Goal: Ask a question

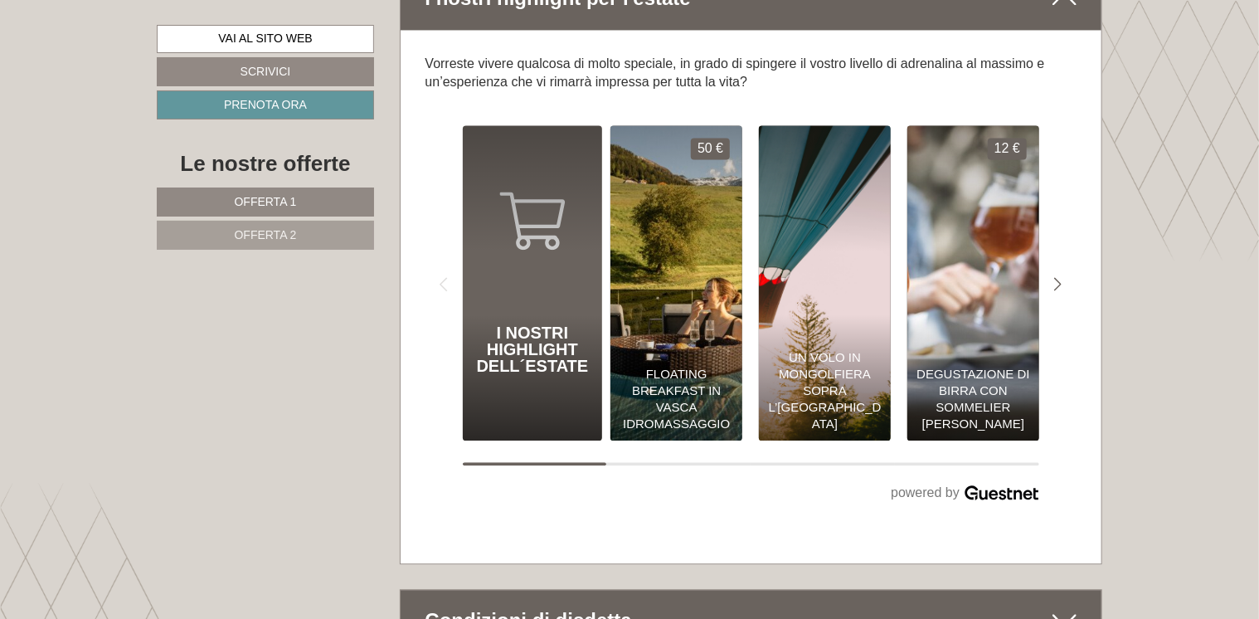
scroll to position [7546, 0]
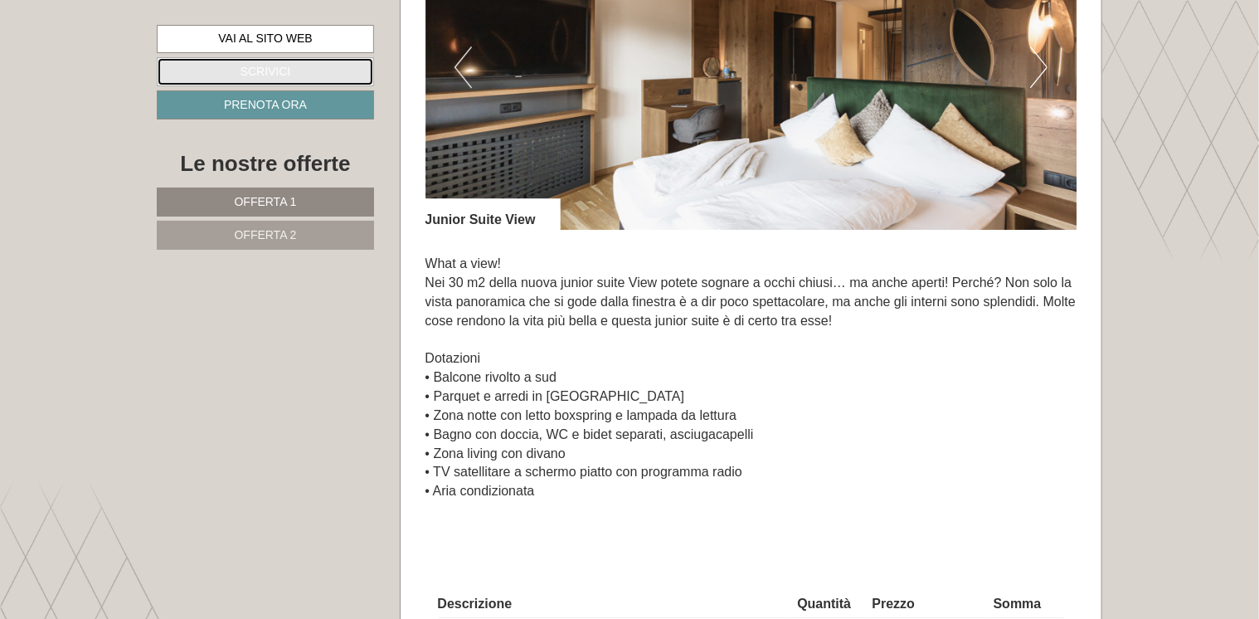
click at [283, 73] on link "Scrivici" at bounding box center [265, 71] width 217 height 29
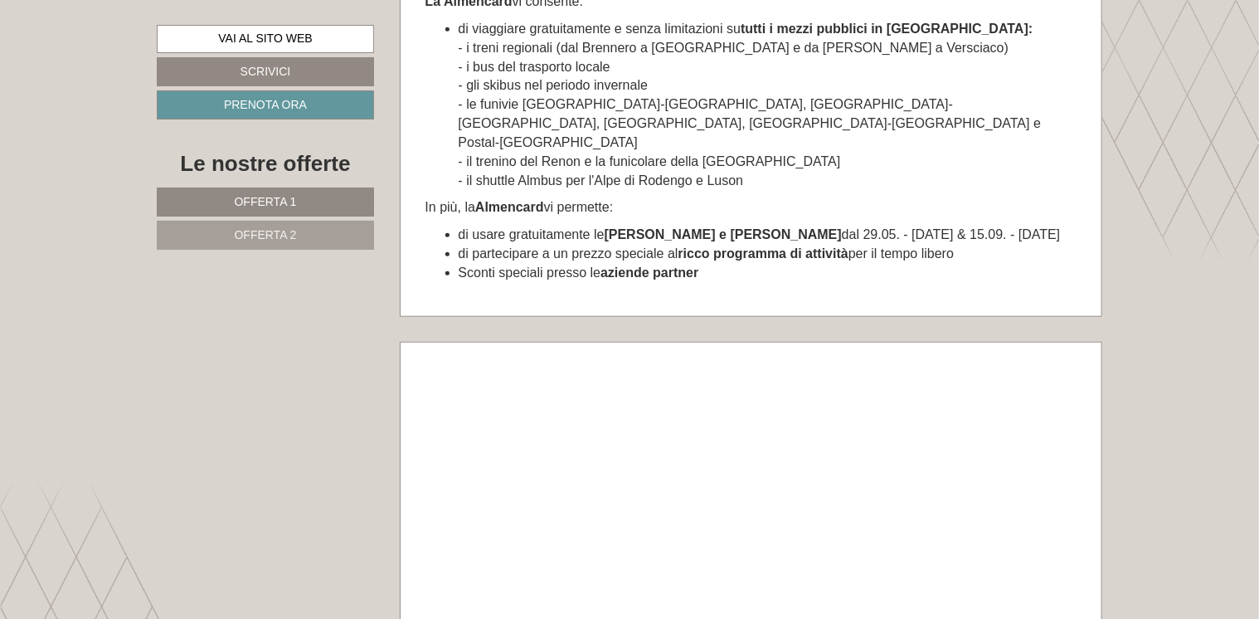
scroll to position [6735, 0]
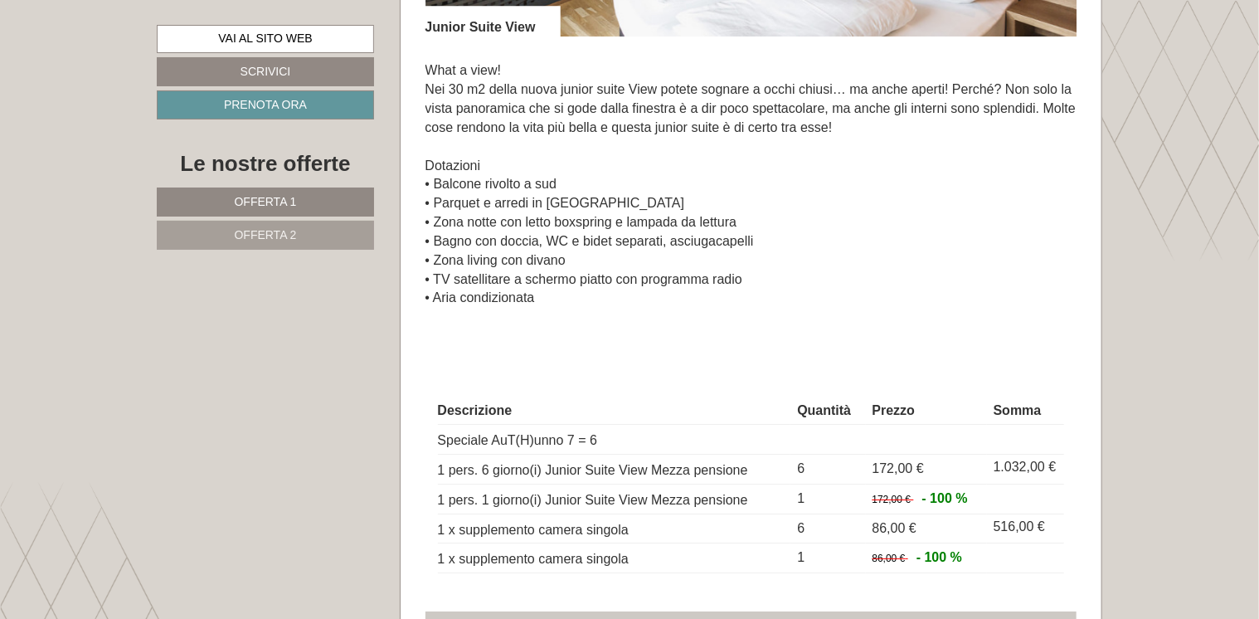
scroll to position [2902, 0]
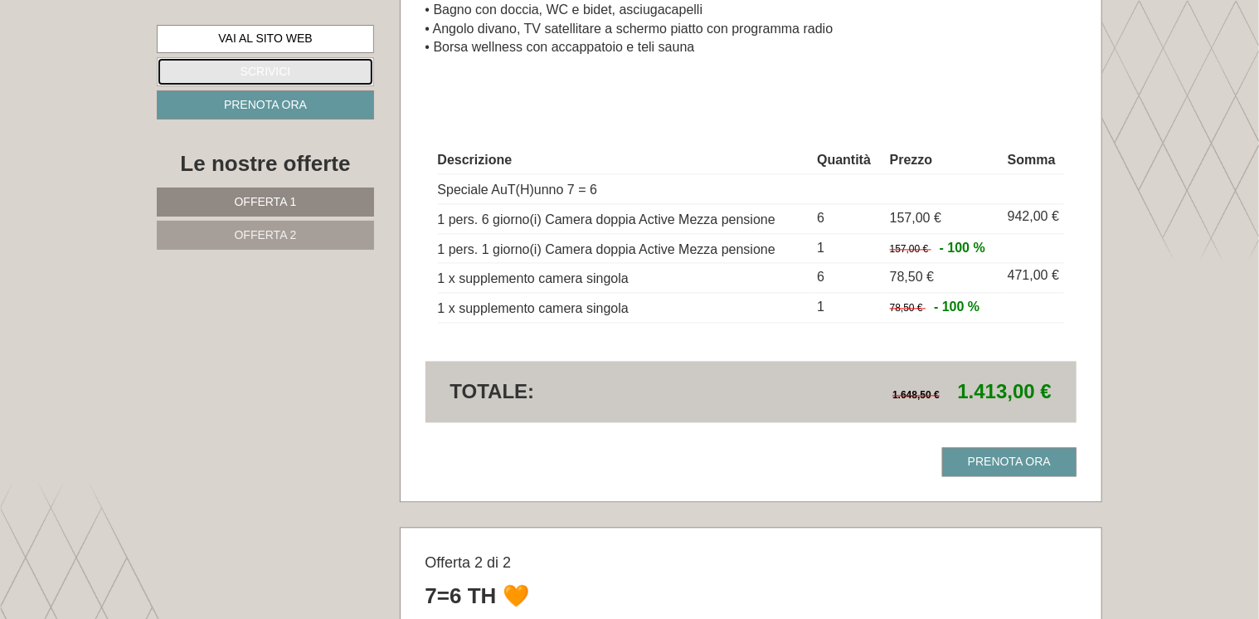
click at [295, 65] on link "Scrivici" at bounding box center [265, 71] width 217 height 29
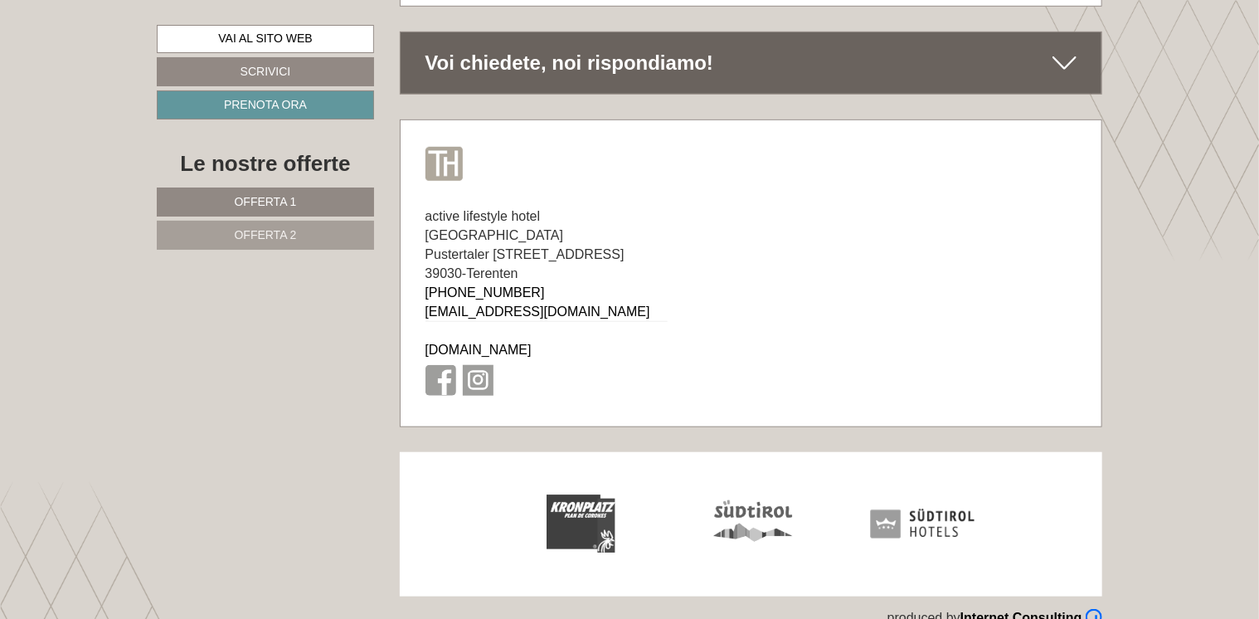
scroll to position [9794, 0]
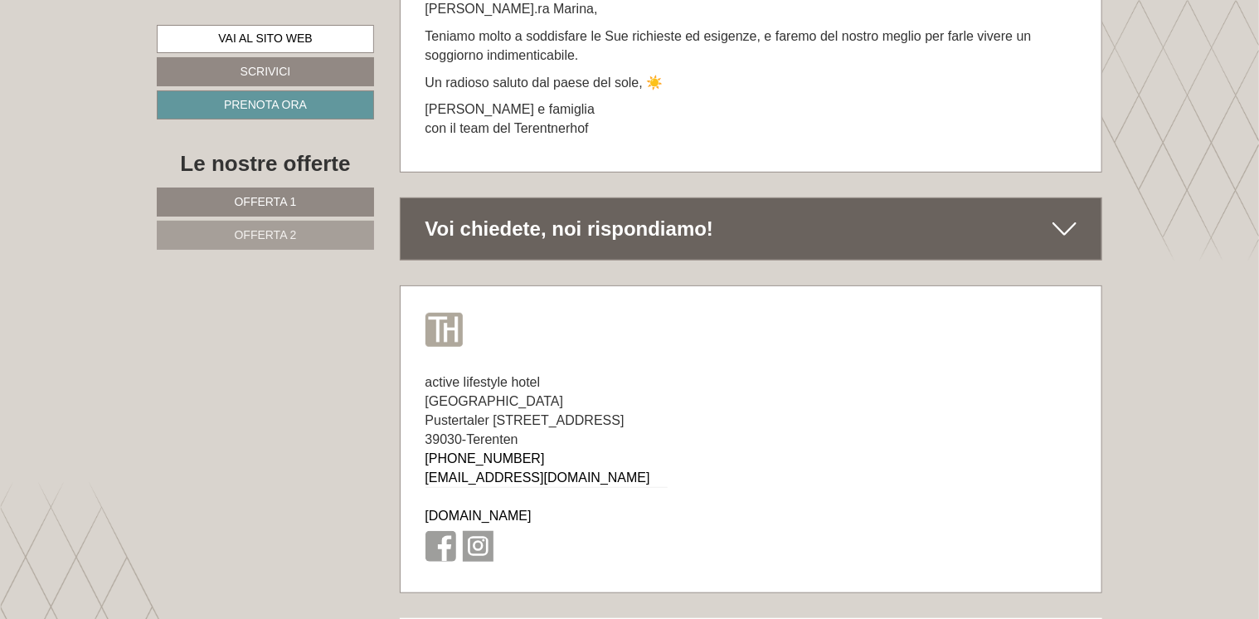
click at [1075, 241] on icon at bounding box center [1064, 229] width 24 height 28
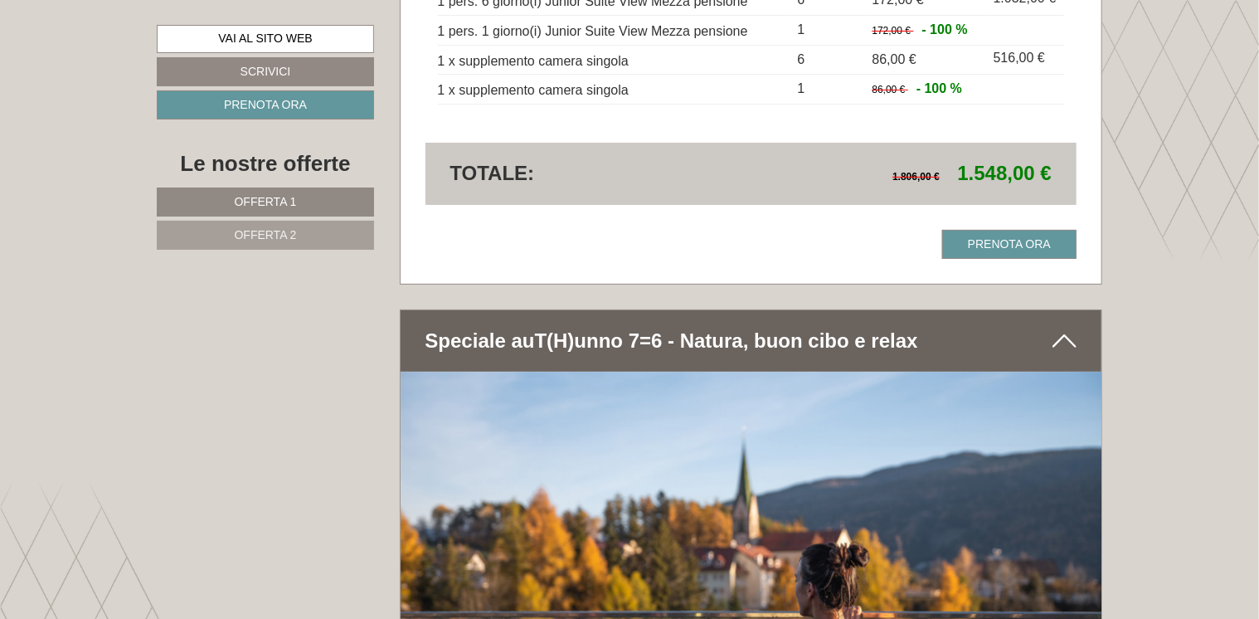
scroll to position [3537, 0]
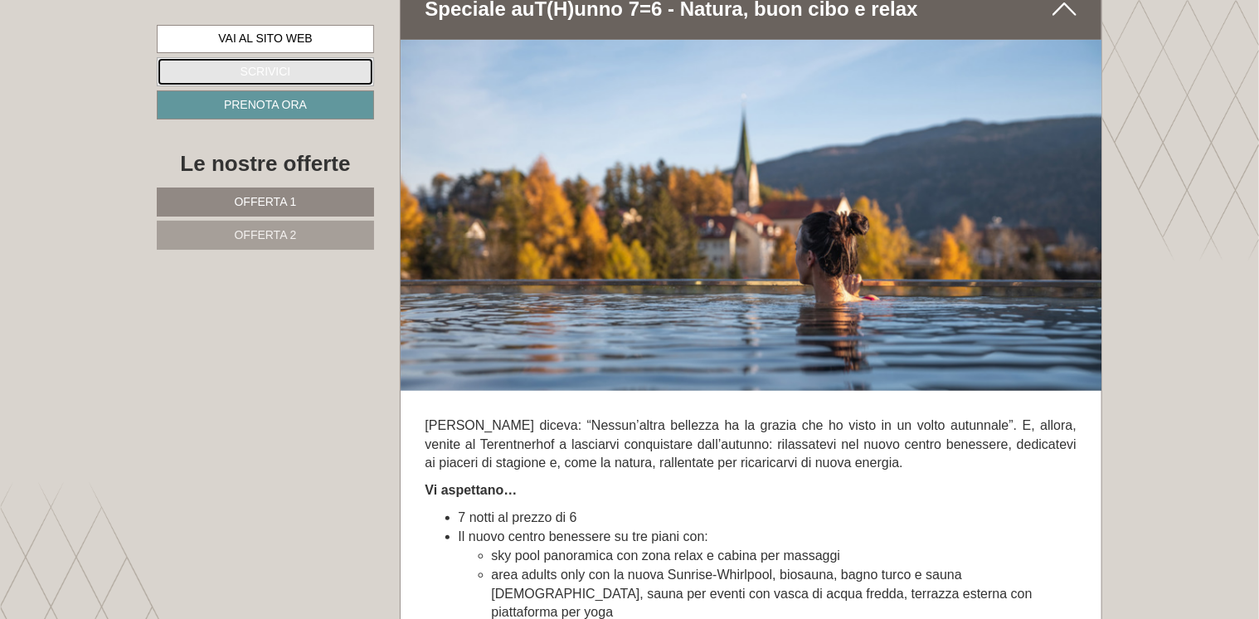
click at [288, 76] on link "Scrivici" at bounding box center [265, 71] width 217 height 29
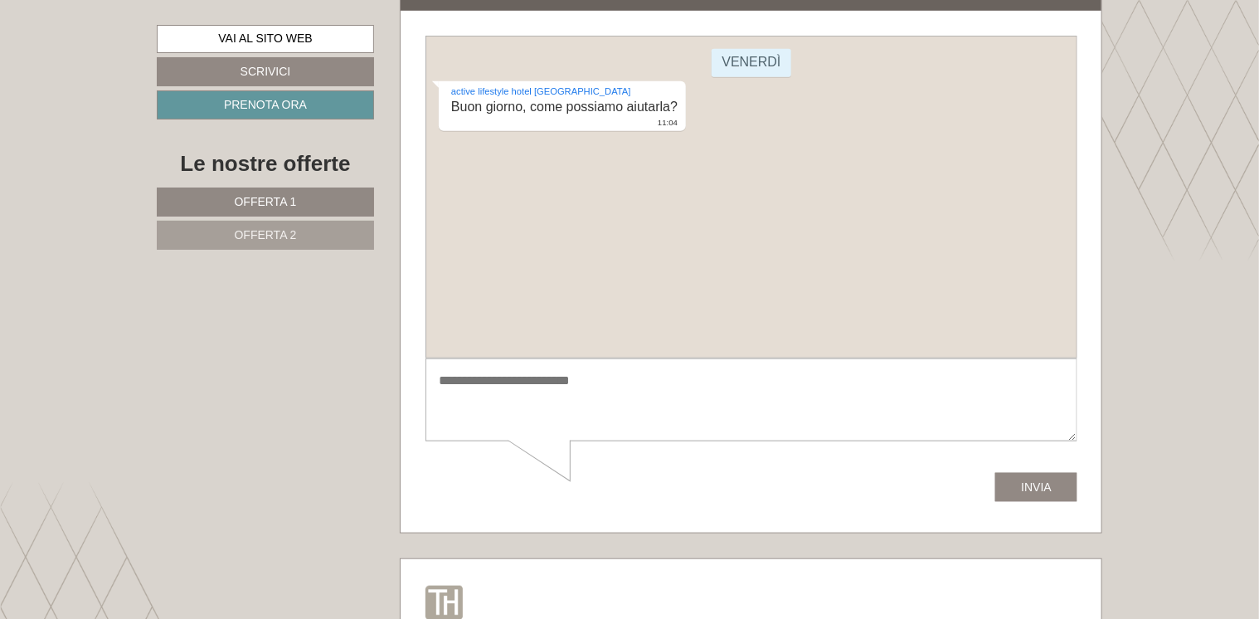
scroll to position [10125, 0]
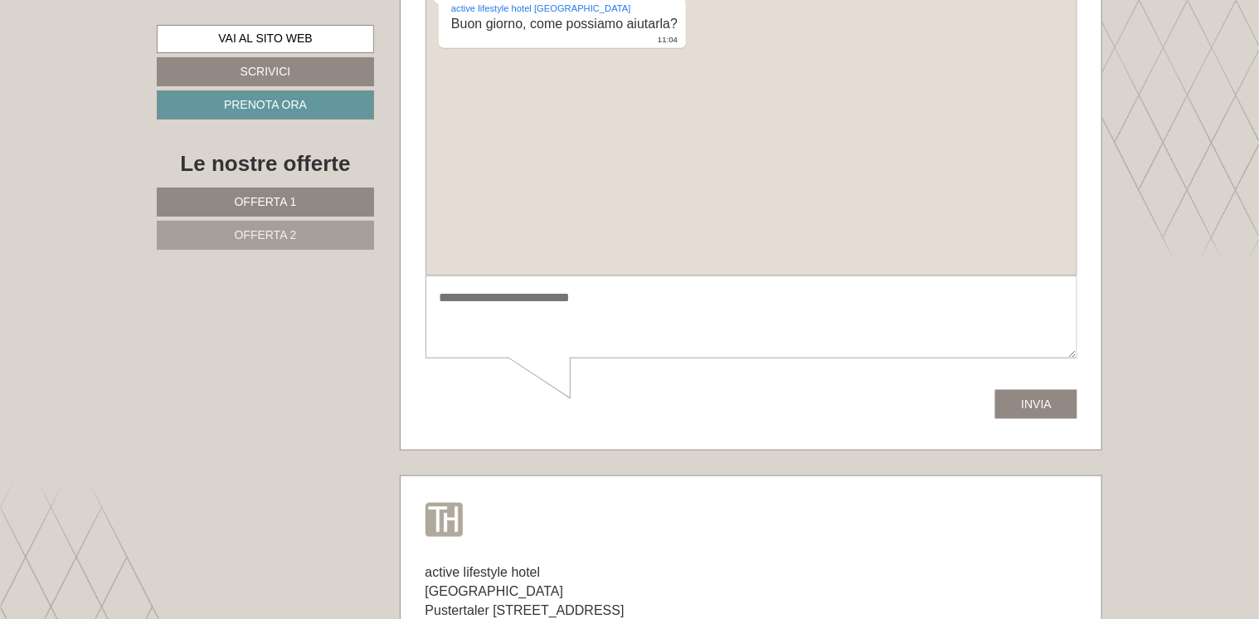
click at [488, 308] on textarea at bounding box center [751, 318] width 652 height 84
click at [754, 317] on textarea "**********" at bounding box center [751, 318] width 652 height 84
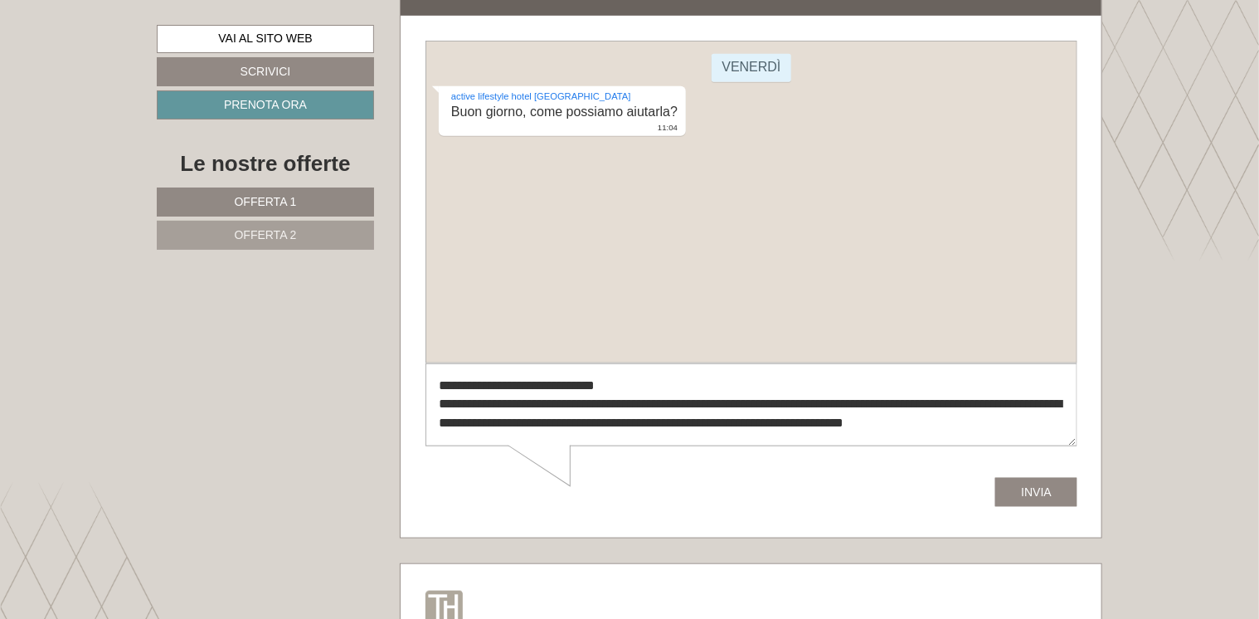
scroll to position [6, 0]
type textarea "**********"
click at [1069, 493] on button "Invia" at bounding box center [1035, 492] width 82 height 29
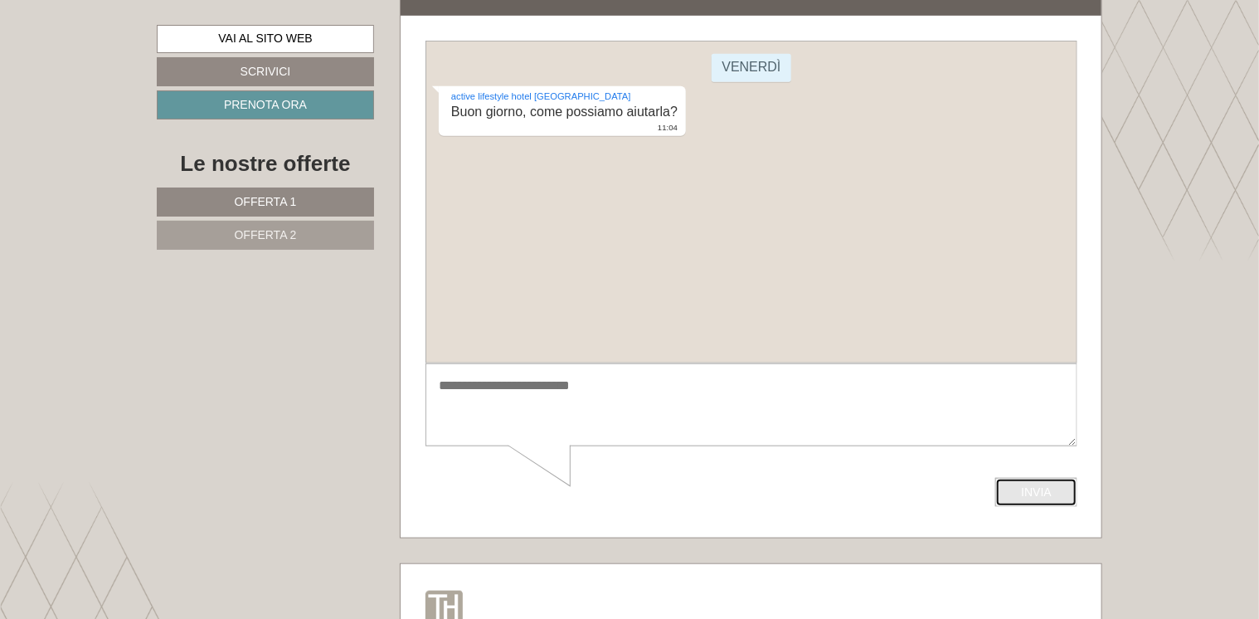
scroll to position [0, 0]
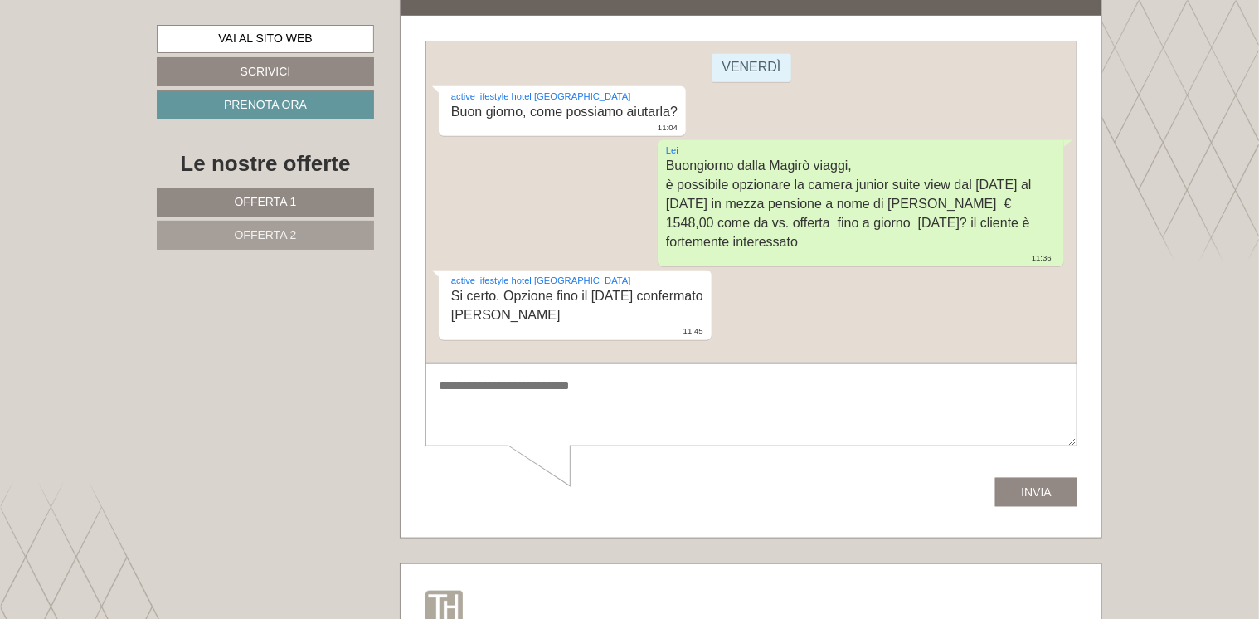
click at [527, 375] on textarea at bounding box center [751, 404] width 652 height 83
type textarea "**********"
click at [1012, 496] on button "Invia" at bounding box center [1035, 492] width 82 height 29
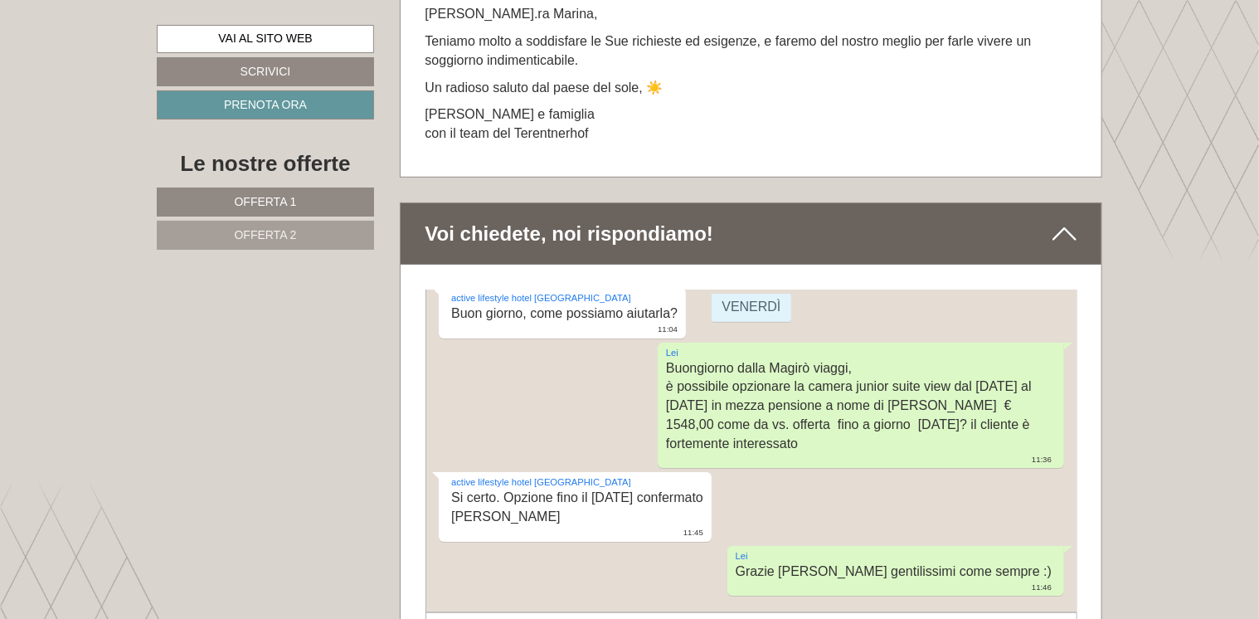
scroll to position [9955, 0]
